Goal: Task Accomplishment & Management: Use online tool/utility

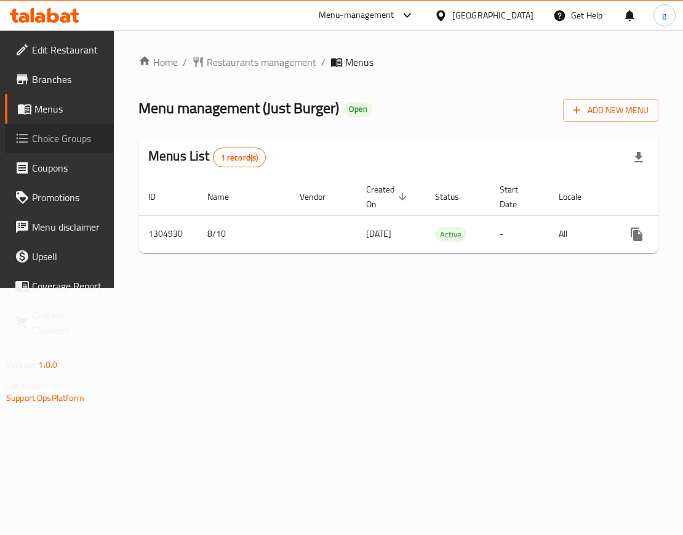
click at [73, 146] on span "Choice Groups" at bounding box center [68, 138] width 72 height 15
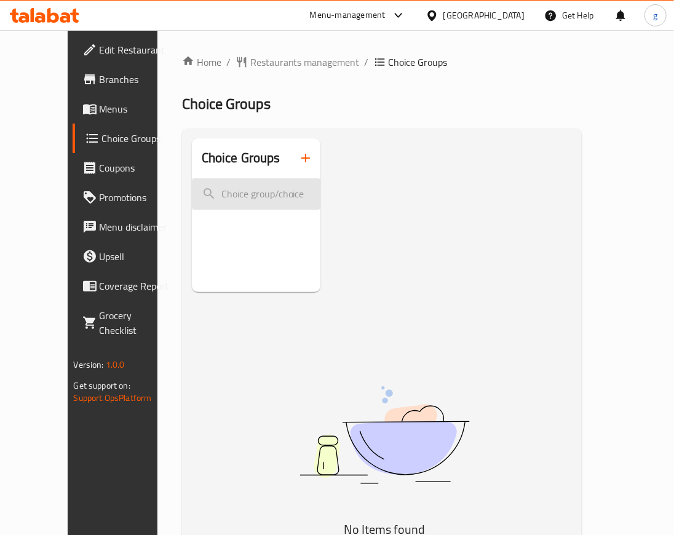
click at [207, 199] on input "search" at bounding box center [256, 193] width 129 height 31
paste input "Your Choice Of Type:"
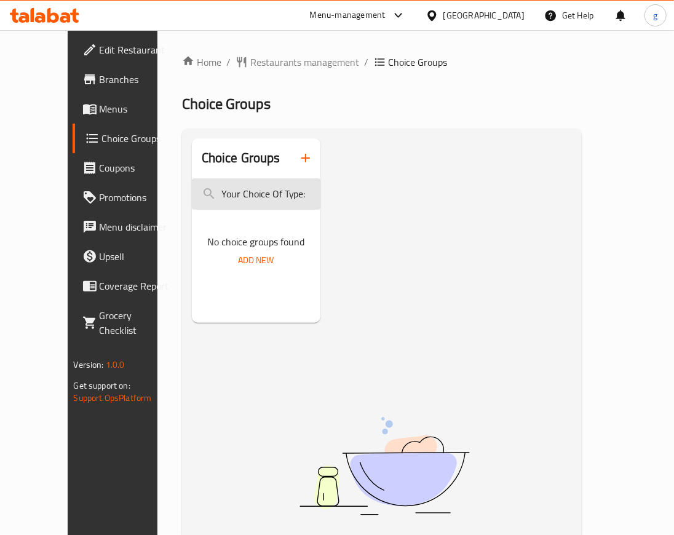
click at [271, 190] on input "Your Choice Of Type:" at bounding box center [256, 193] width 129 height 31
click at [292, 169] on button "button" at bounding box center [306, 158] width 30 height 30
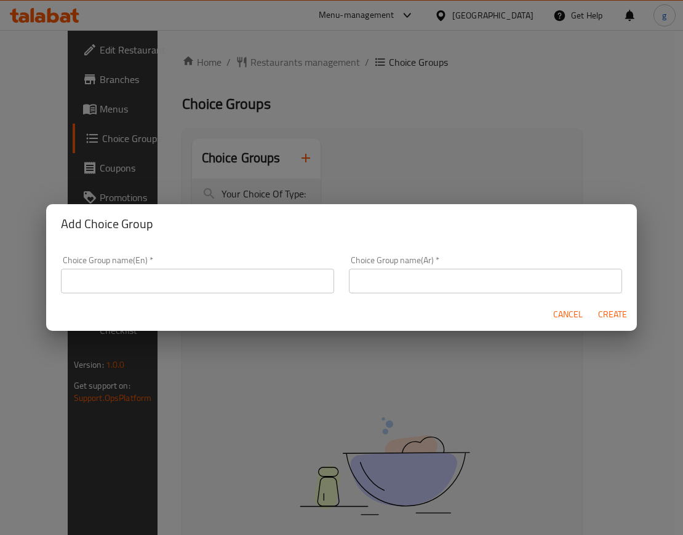
click at [443, 181] on div "Add Choice Group Choice Group name(En)   * Choice Group name(En) * Choice Group…" at bounding box center [341, 267] width 683 height 535
click at [570, 313] on span "Cancel" at bounding box center [568, 314] width 30 height 15
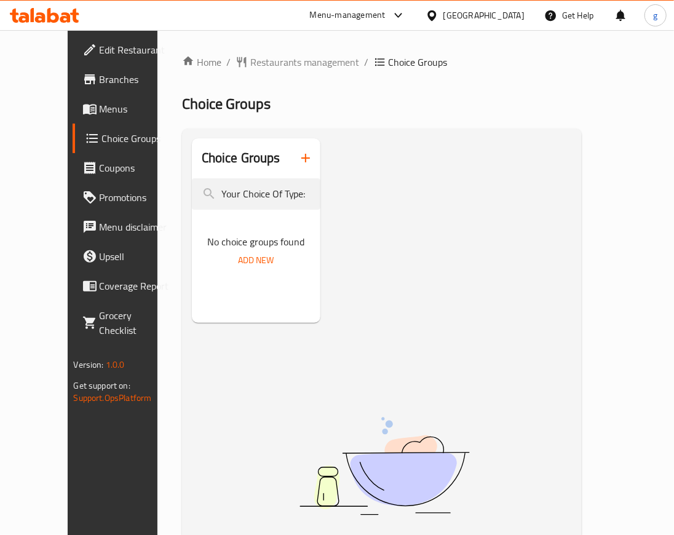
click at [102, 132] on span "Choice Groups" at bounding box center [136, 138] width 68 height 15
click at [215, 203] on input "Your Choice Of Type:" at bounding box center [256, 193] width 129 height 31
click at [215, 194] on input "Your Choice Of Type:" at bounding box center [256, 193] width 129 height 31
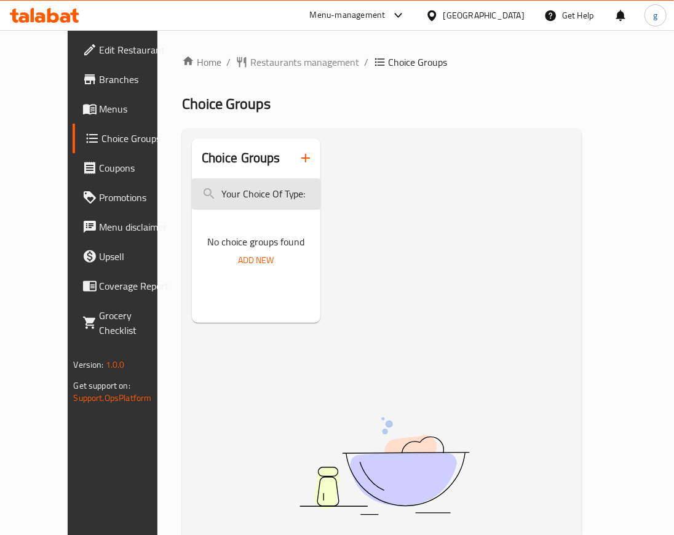
click at [272, 198] on input "Your Choice Of Type:" at bounding box center [256, 193] width 129 height 31
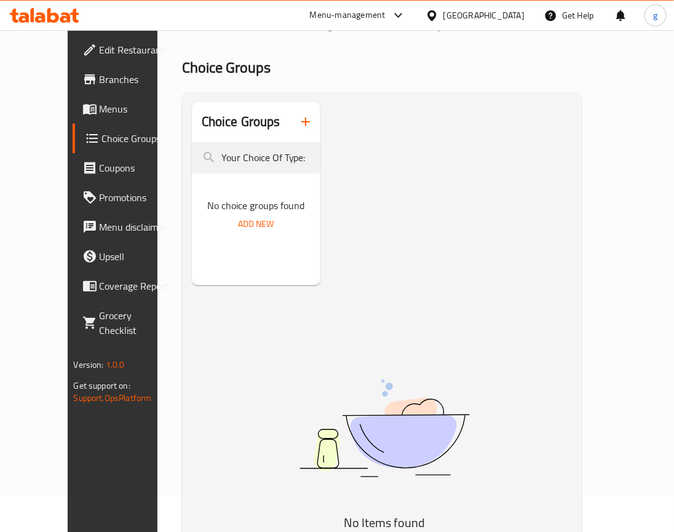
scroll to position [55, 0]
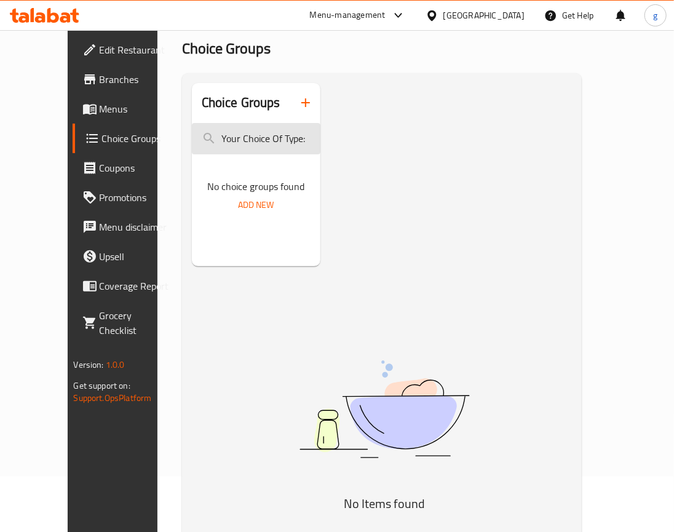
click at [221, 145] on input "Your Choice Of Type:" at bounding box center [256, 138] width 129 height 31
type input "\"
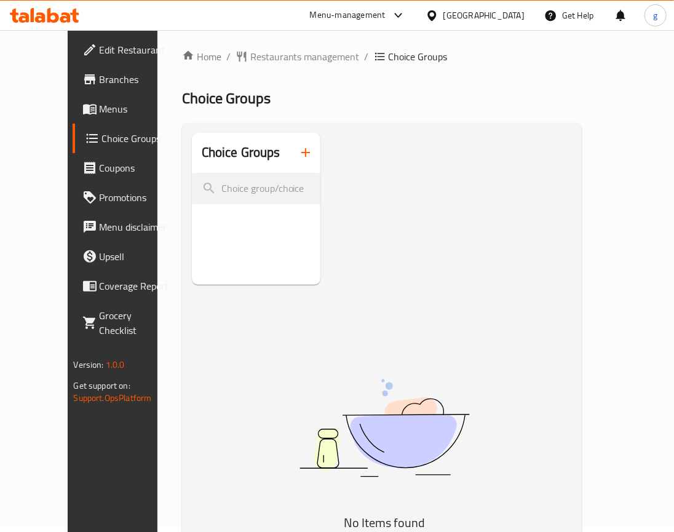
scroll to position [0, 0]
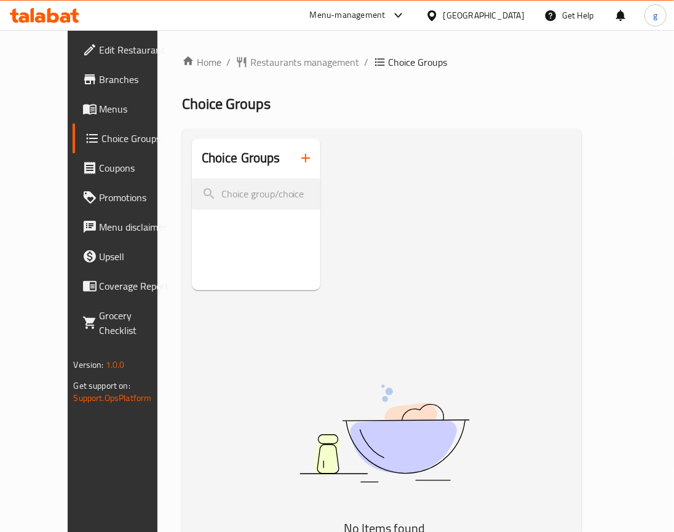
click at [250, 290] on div "Choice Groups" at bounding box center [256, 214] width 129 height 152
drag, startPoint x: 246, startPoint y: 405, endPoint x: 252, endPoint y: 394, distance: 12.4
click at [249, 290] on div "Choice Groups" at bounding box center [256, 214] width 129 height 152
click at [252, 290] on div "Choice Groups" at bounding box center [256, 214] width 129 height 152
